Goal: Task Accomplishment & Management: Use online tool/utility

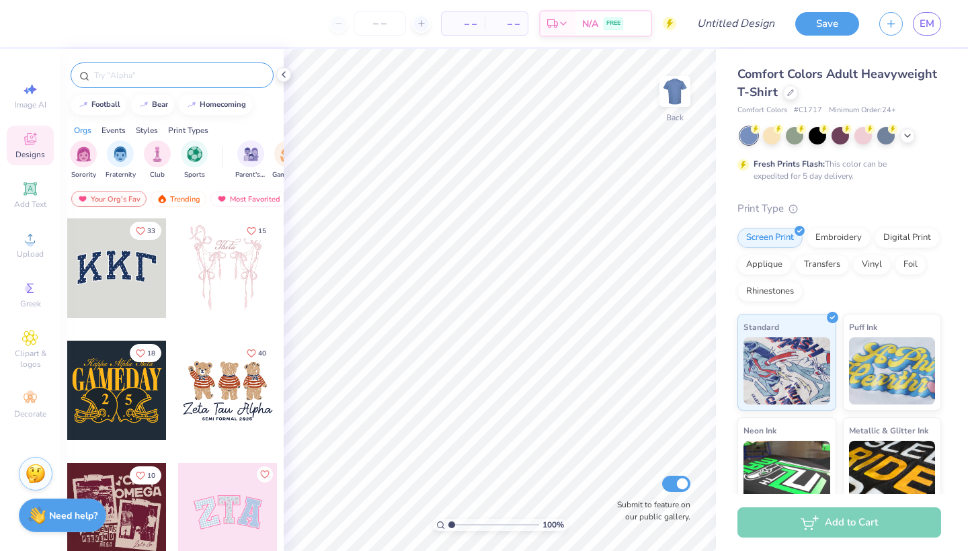
click at [152, 77] on input "text" at bounding box center [179, 75] width 172 height 13
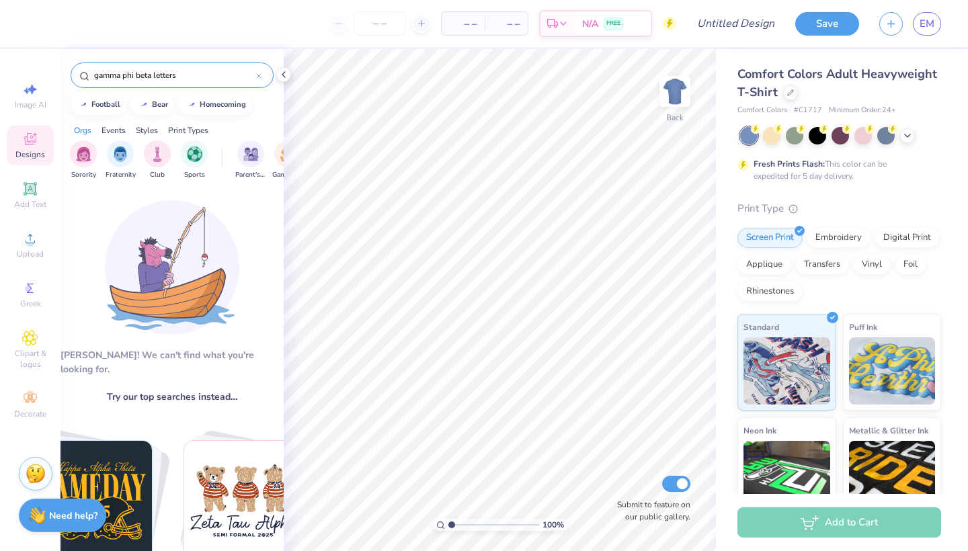
type input "gamma phi beta letters"
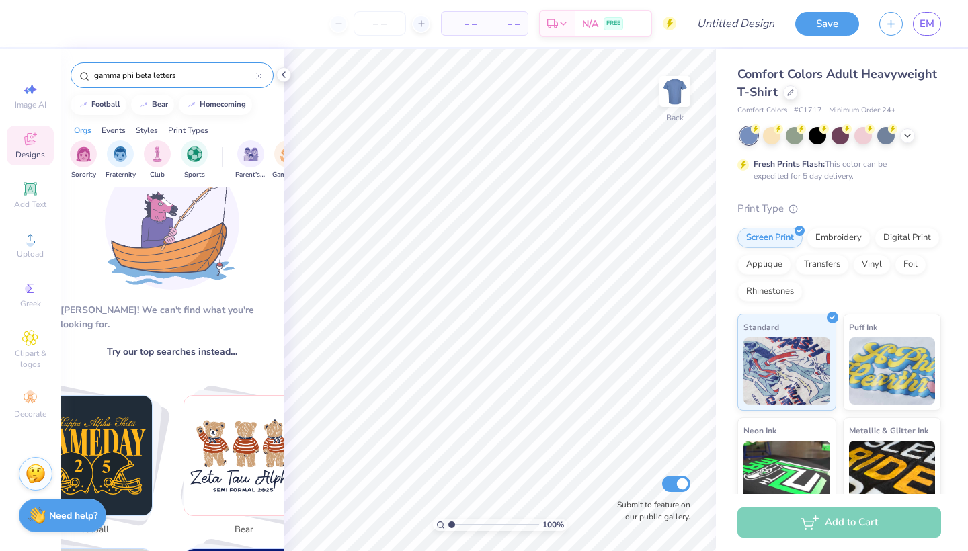
scroll to position [46, 0]
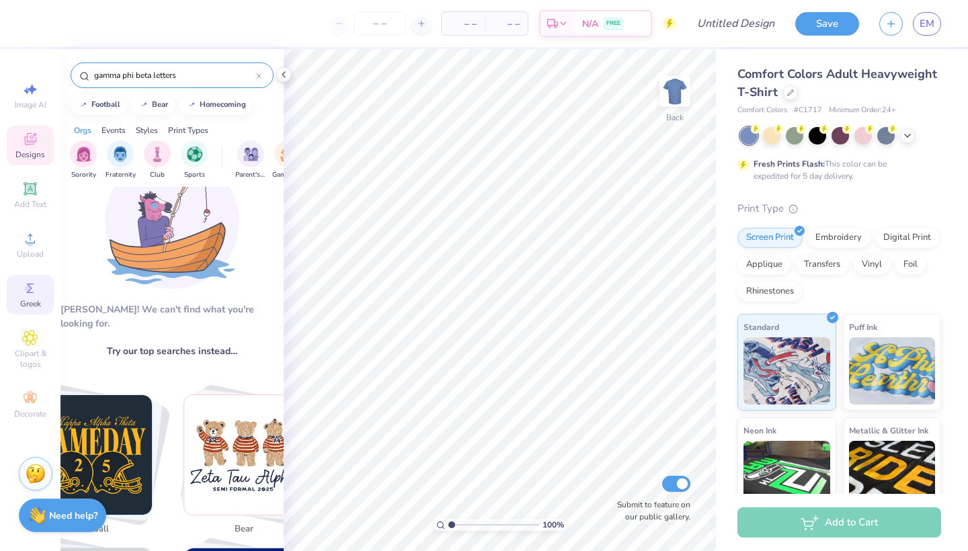
click at [28, 290] on circle at bounding box center [28, 288] width 7 height 7
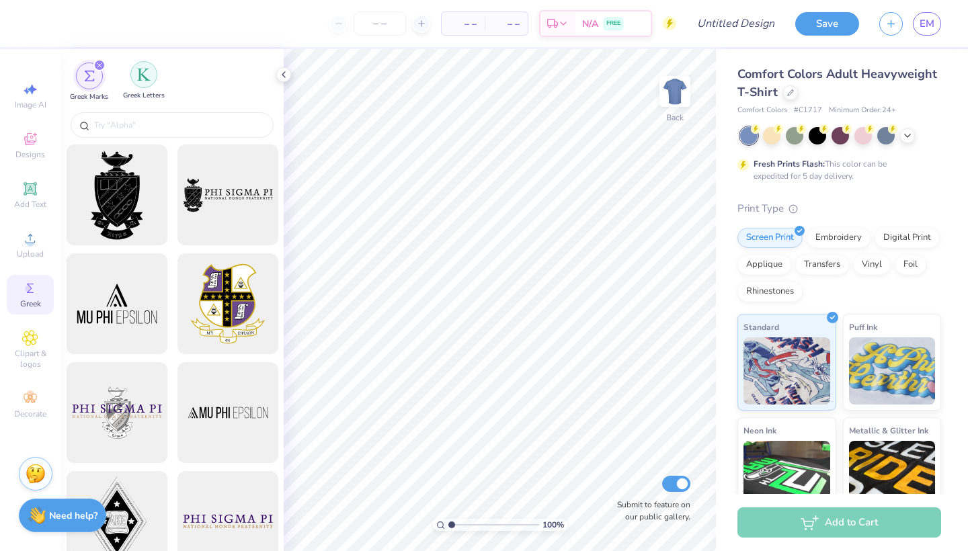
click at [132, 74] on div "filter for Greek Letters" at bounding box center [143, 74] width 27 height 27
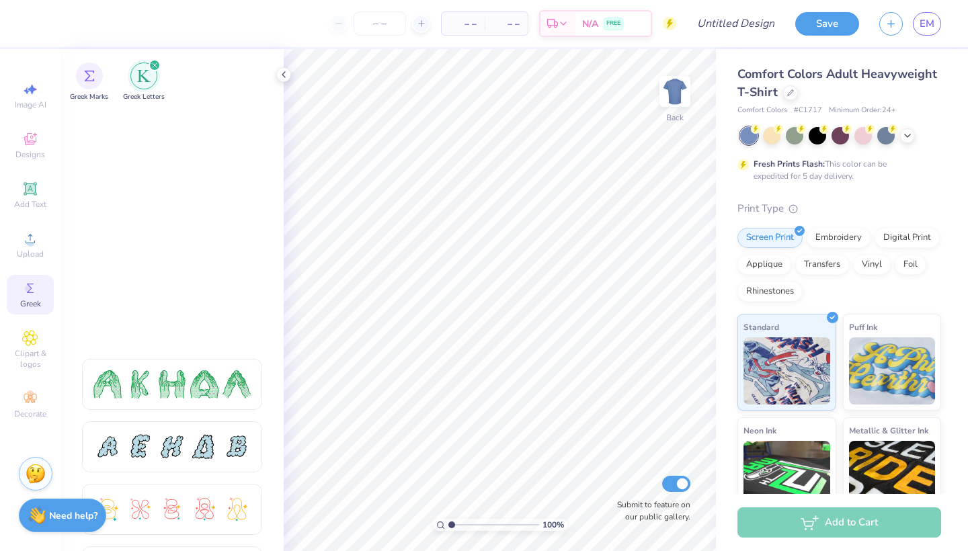
scroll to position [0, 0]
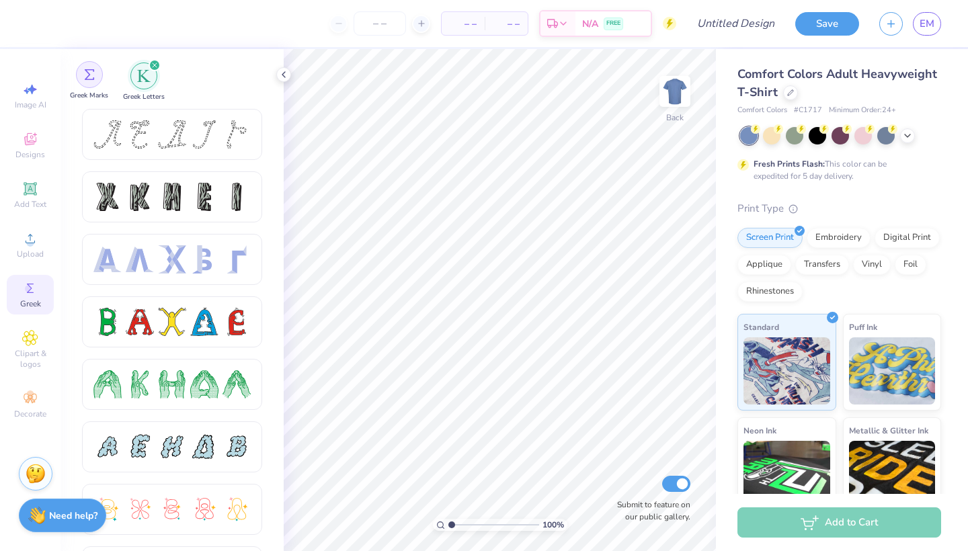
click at [94, 81] on div "filter for Greek Marks" at bounding box center [89, 74] width 27 height 27
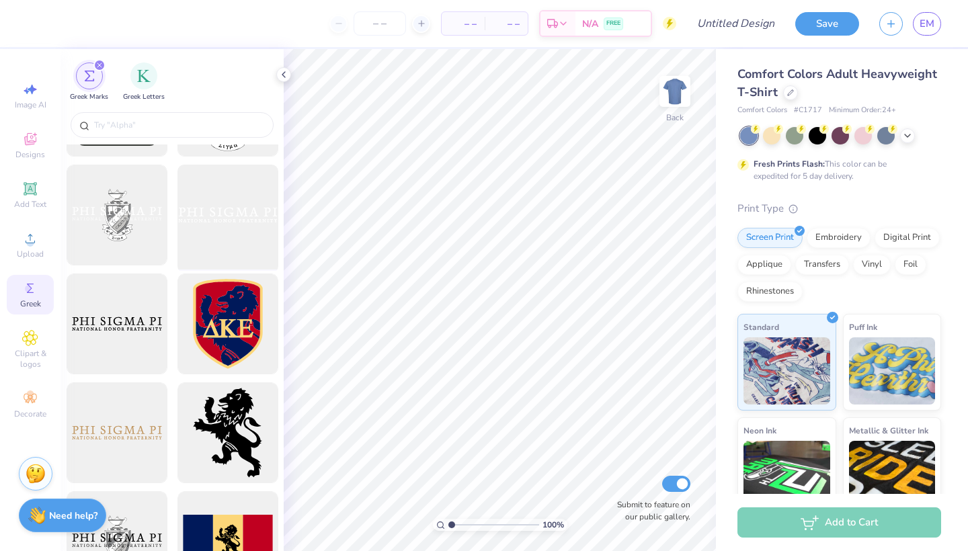
scroll to position [659, 0]
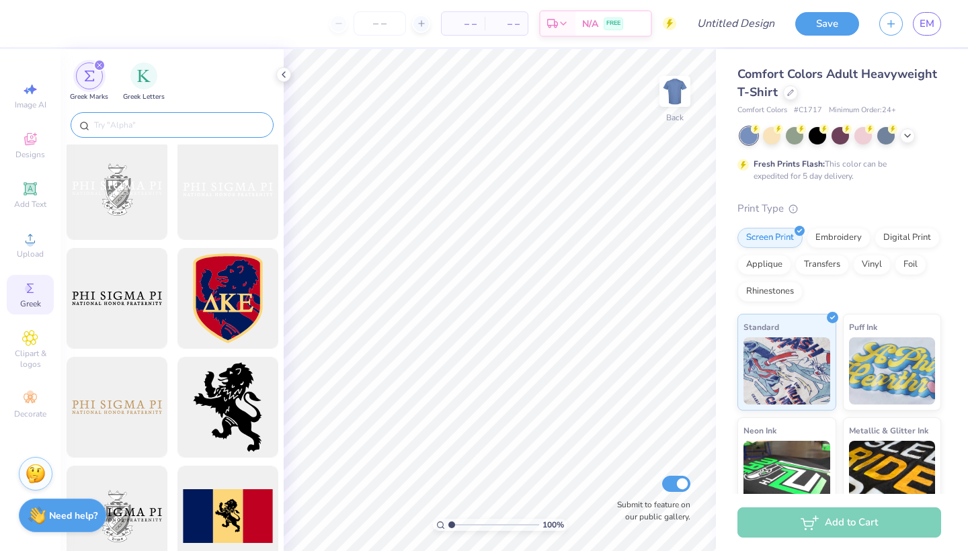
click at [169, 122] on input "text" at bounding box center [179, 124] width 172 height 13
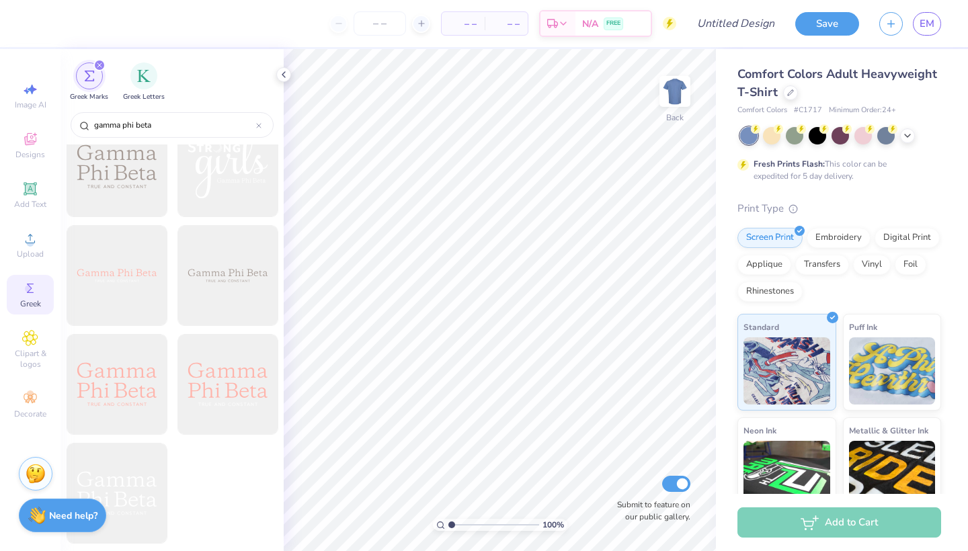
scroll to position [1771, 0]
type input "gamma phi beta"
click at [149, 80] on img "filter for Greek Letters" at bounding box center [143, 74] width 13 height 13
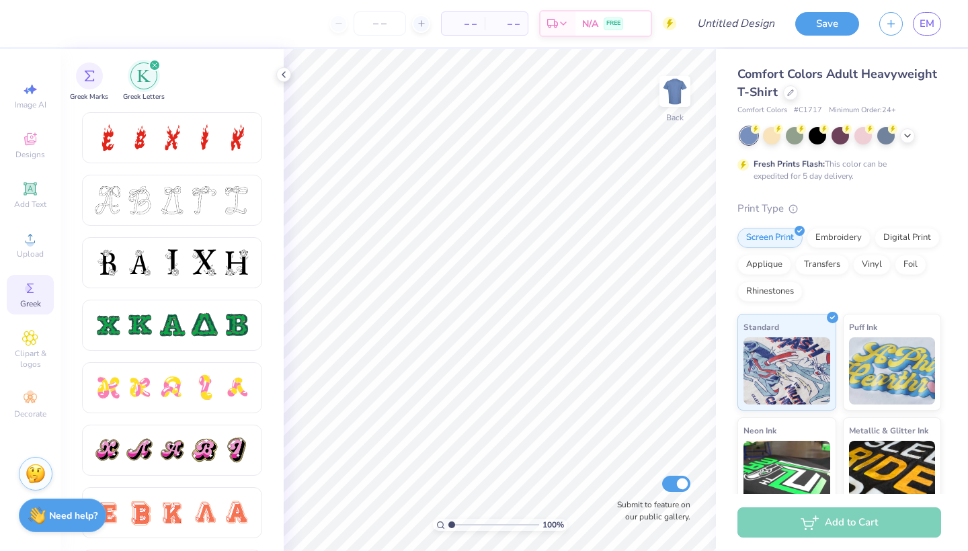
scroll to position [499, 0]
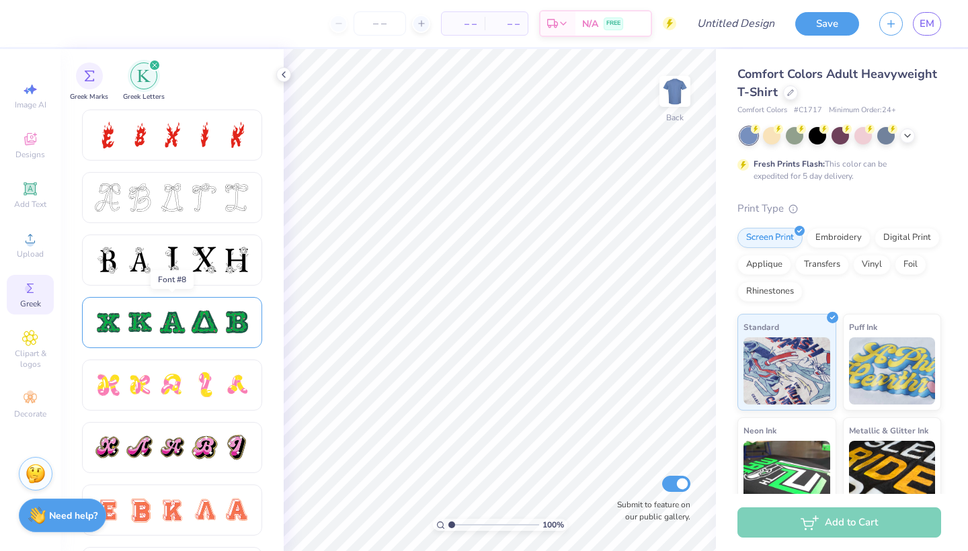
click at [197, 329] on div at bounding box center [204, 323] width 28 height 28
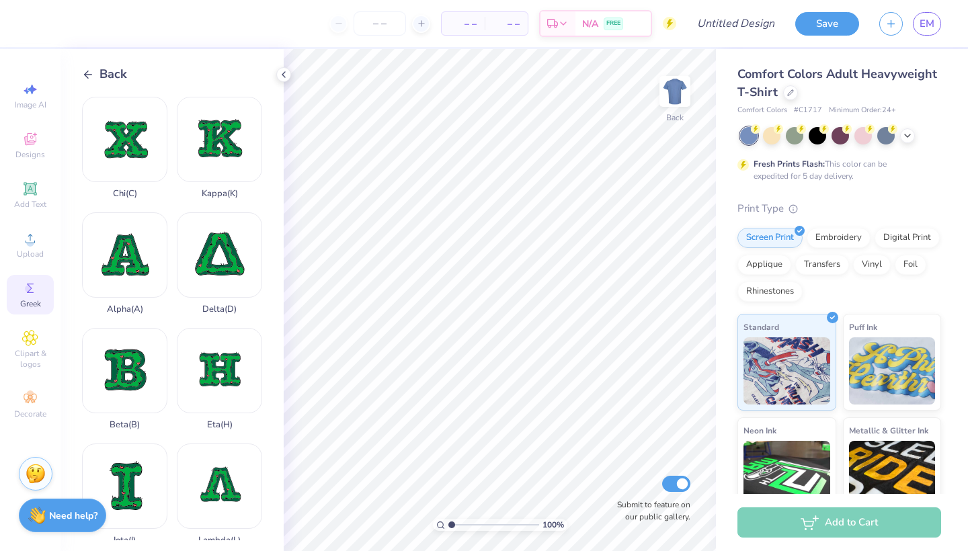
click at [87, 75] on icon at bounding box center [88, 75] width 12 height 12
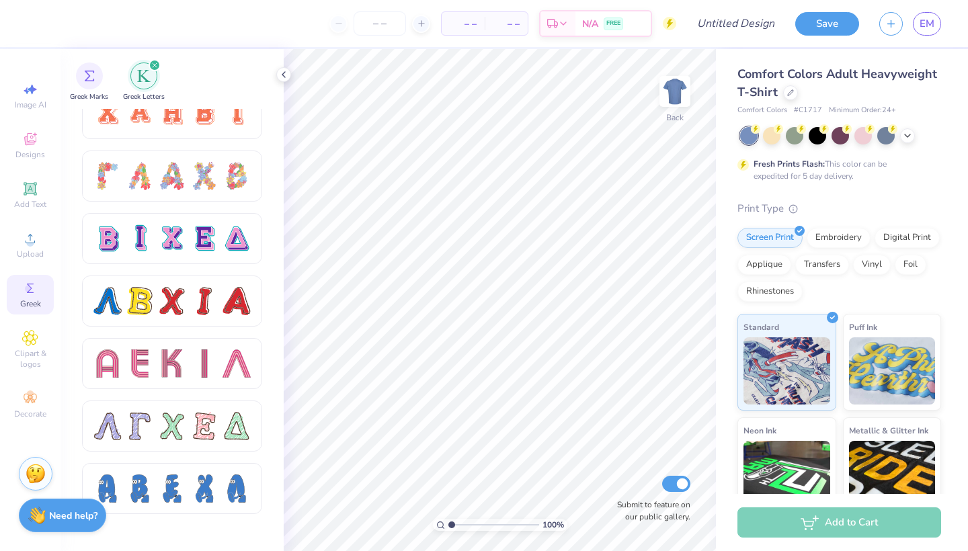
scroll to position [1021, 0]
click at [152, 242] on div at bounding box center [140, 239] width 28 height 28
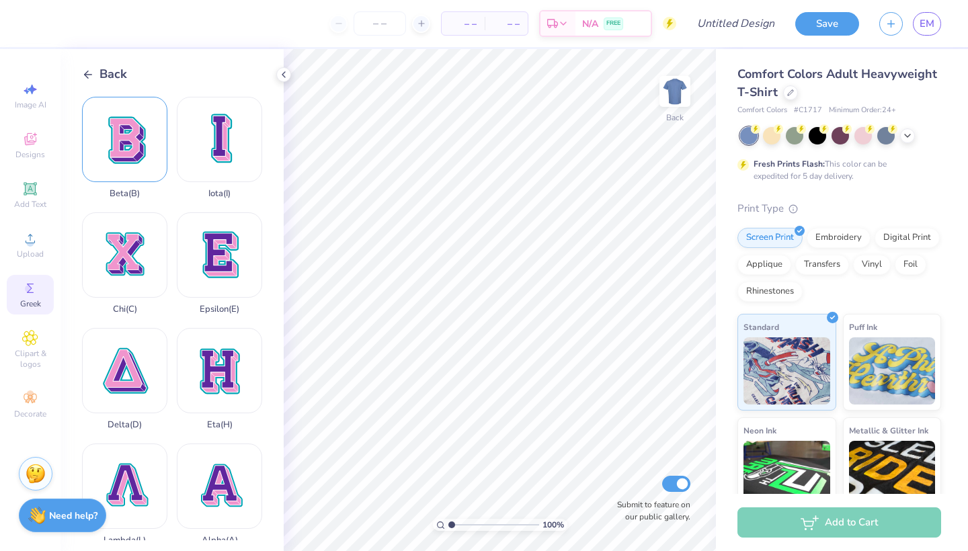
click at [138, 163] on div "Beta ( B )" at bounding box center [124, 148] width 85 height 102
click at [28, 352] on span "Clipart & logos" at bounding box center [30, 359] width 47 height 22
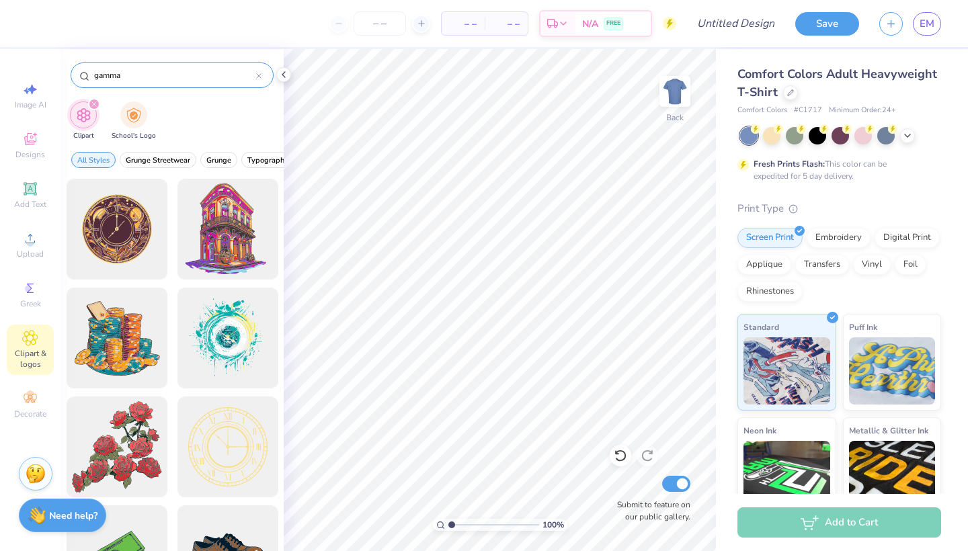
type input "gamma"
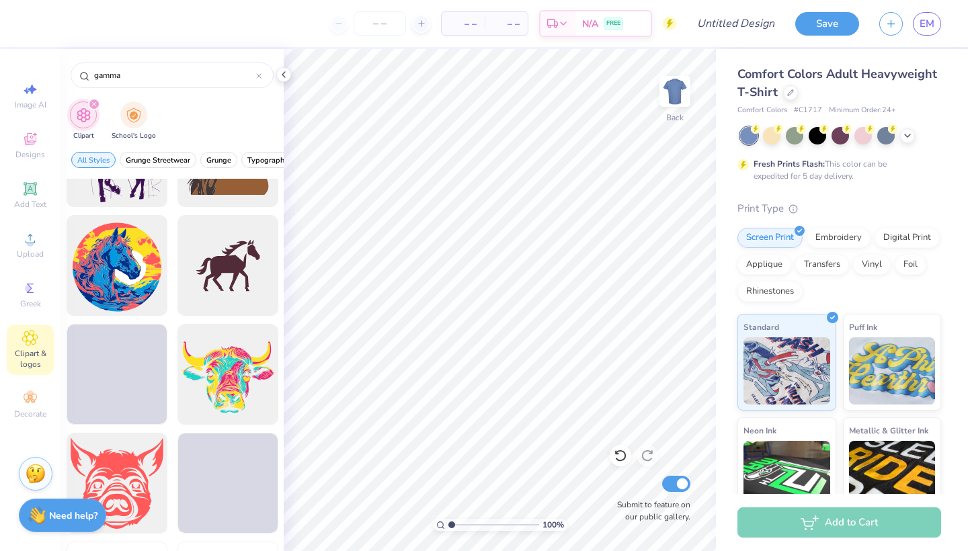
scroll to position [411, 0]
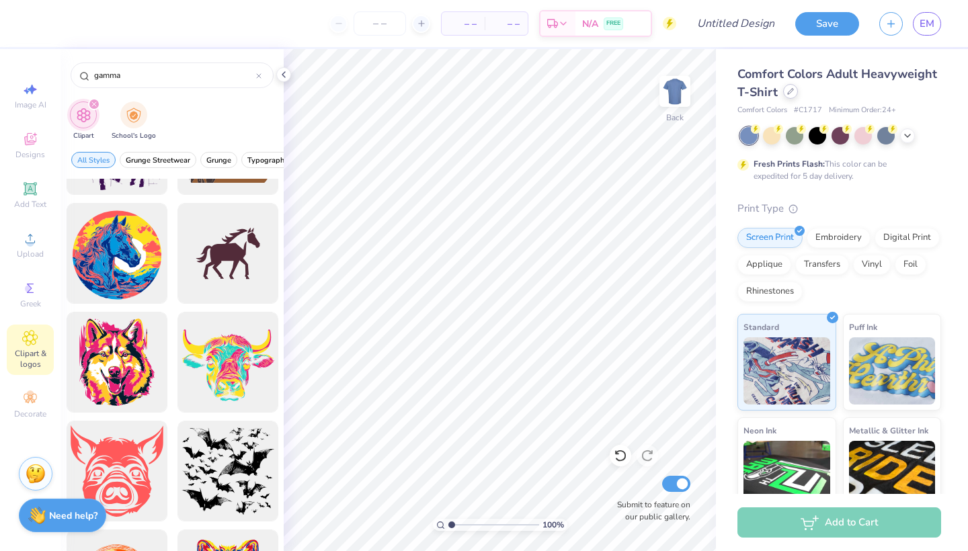
click at [789, 96] on div at bounding box center [790, 91] width 15 height 15
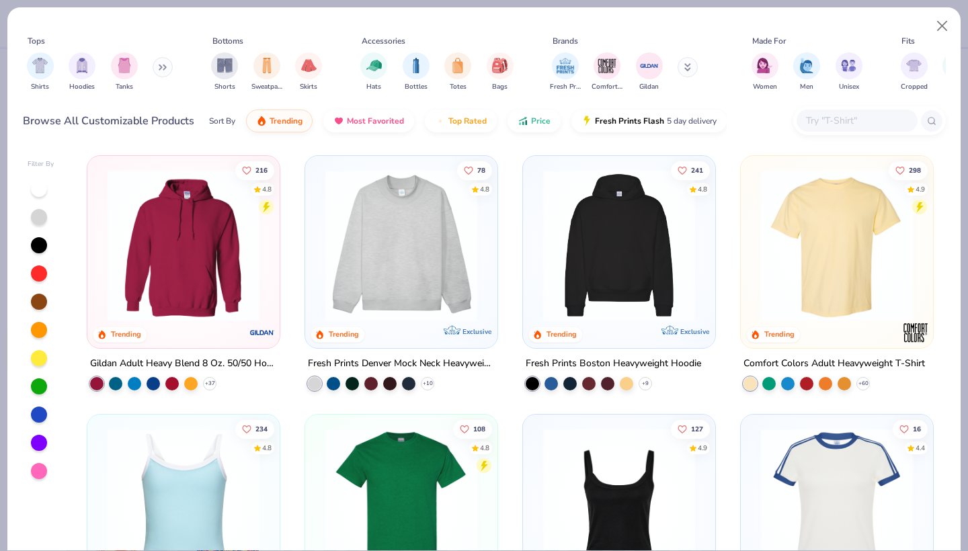
click at [853, 118] on input "text" at bounding box center [857, 120] width 104 height 15
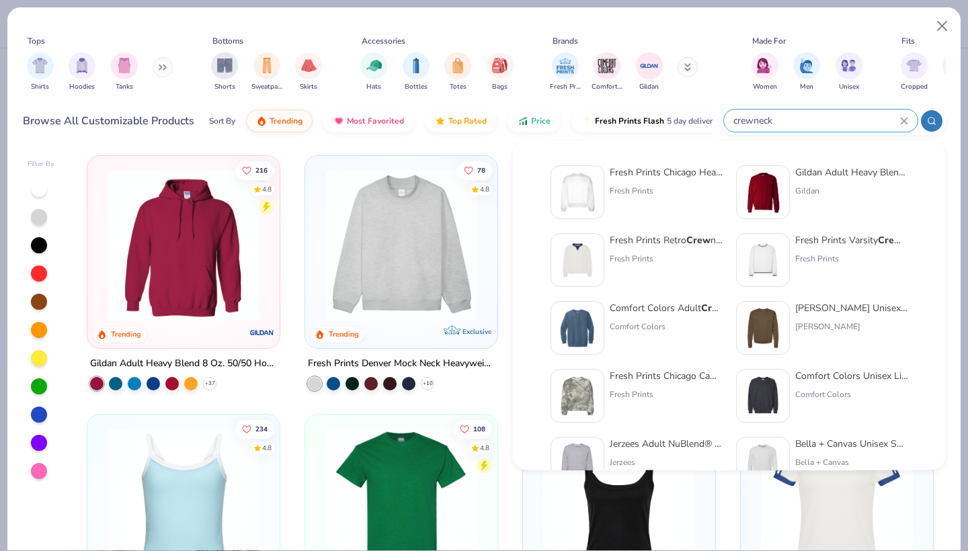
type input "crewneck"
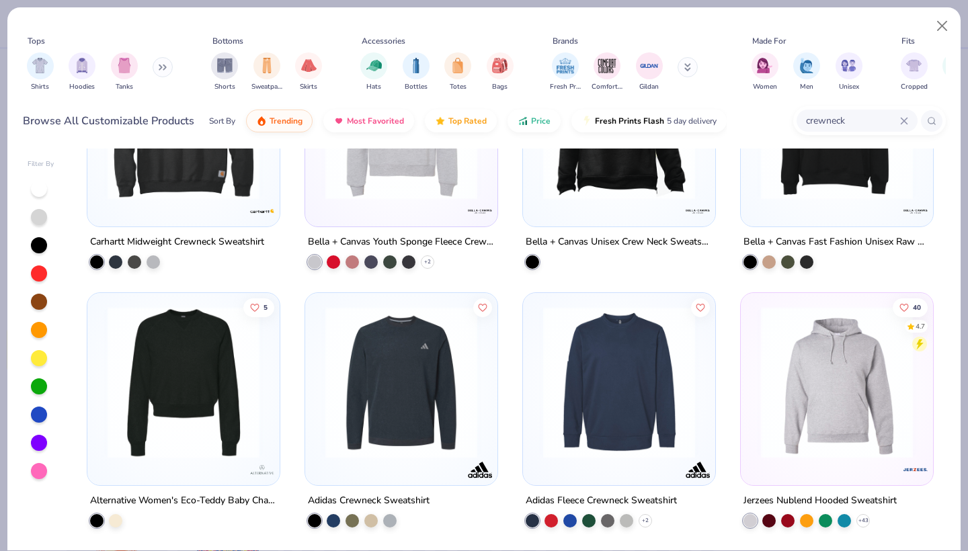
scroll to position [1932, 0]
